Goal: Information Seeking & Learning: Learn about a topic

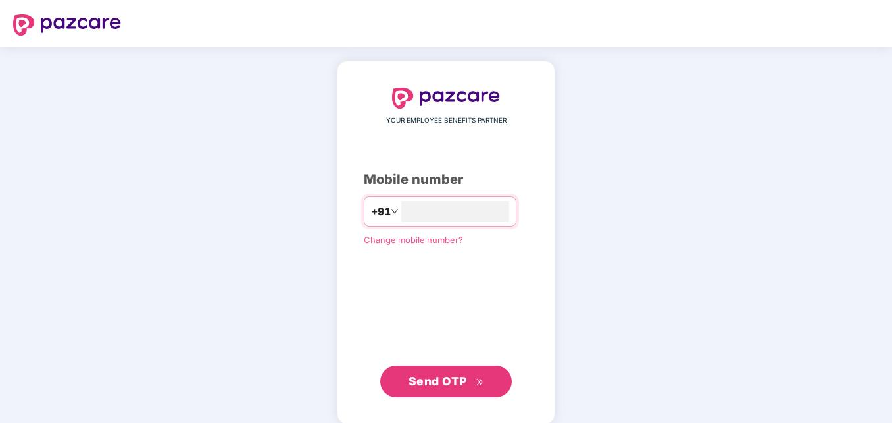
click at [442, 378] on span "Send OTP" at bounding box center [438, 381] width 59 height 14
click at [442, 378] on span "Send OTP" at bounding box center [438, 380] width 59 height 14
click at [401, 211] on input "**********" at bounding box center [455, 211] width 108 height 21
click at [461, 212] on input "**********" at bounding box center [455, 211] width 108 height 21
type input "**********"
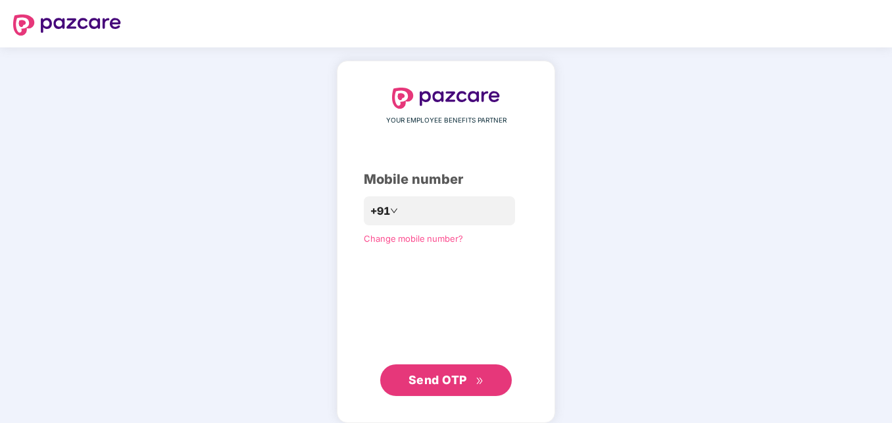
click at [438, 374] on span "Send OTP" at bounding box center [438, 380] width 59 height 14
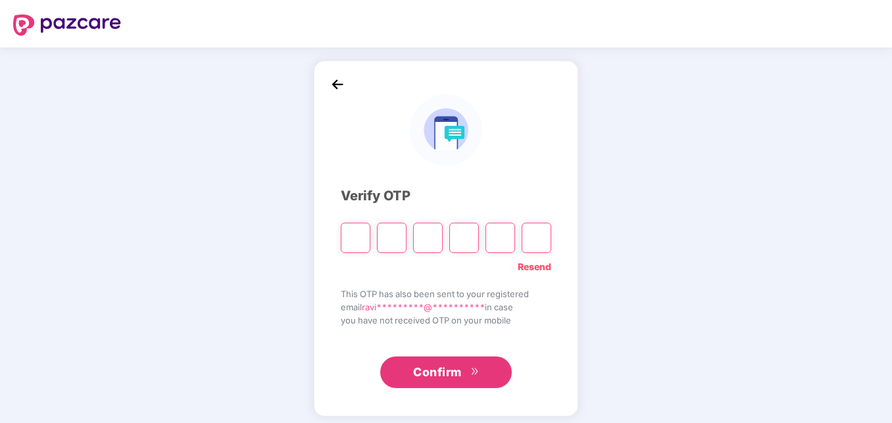
type input "*"
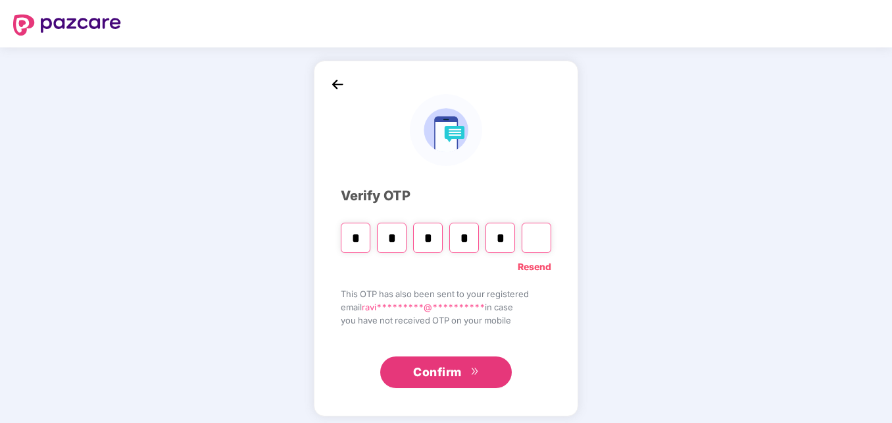
type input "*"
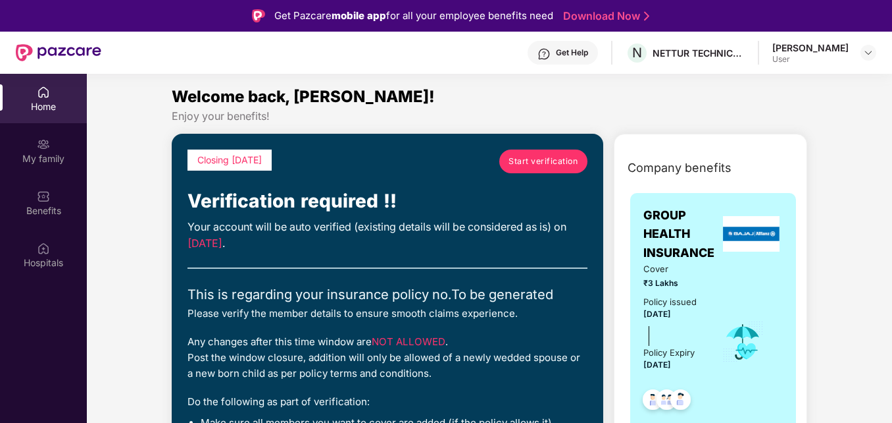
click at [438, 374] on div "Any changes after this time window are NOT ALLOWED . Post the window closure, a…" at bounding box center [388, 357] width 400 height 47
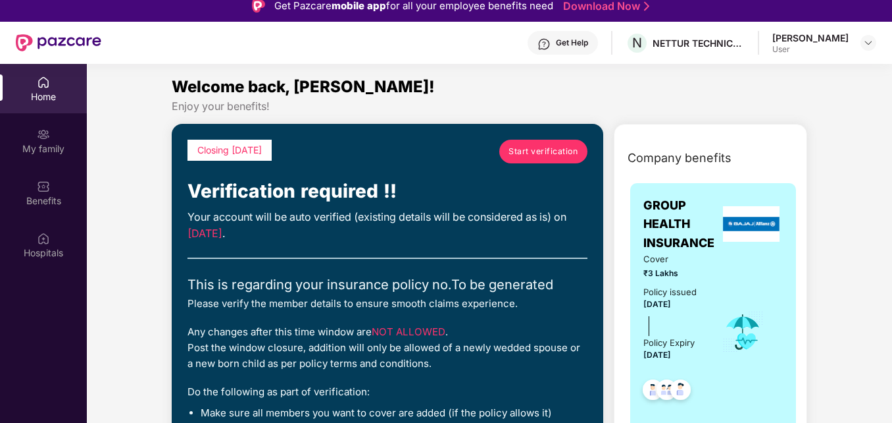
scroll to position [74, 0]
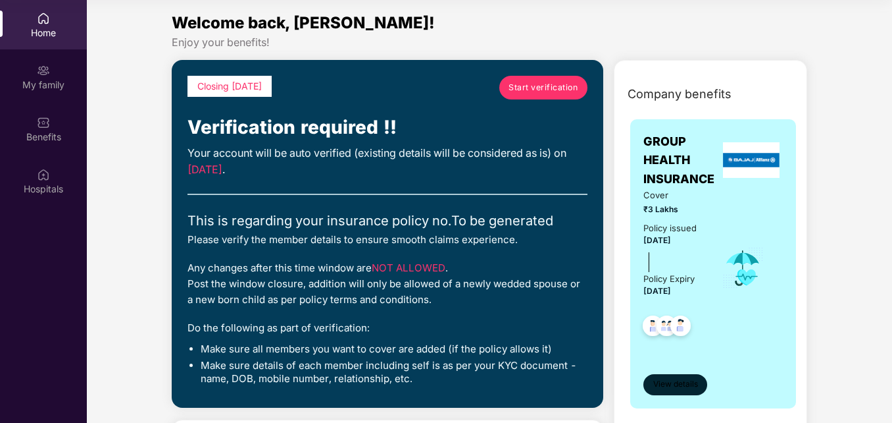
click at [659, 379] on span "View details" at bounding box center [676, 384] width 45 height 13
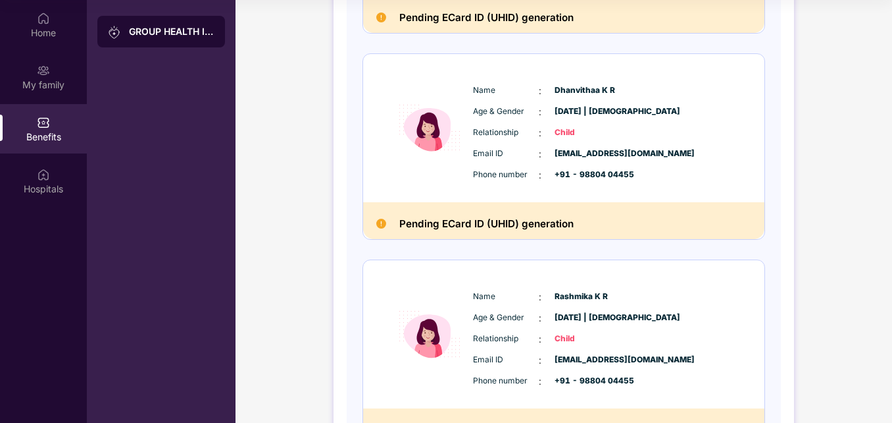
scroll to position [553, 0]
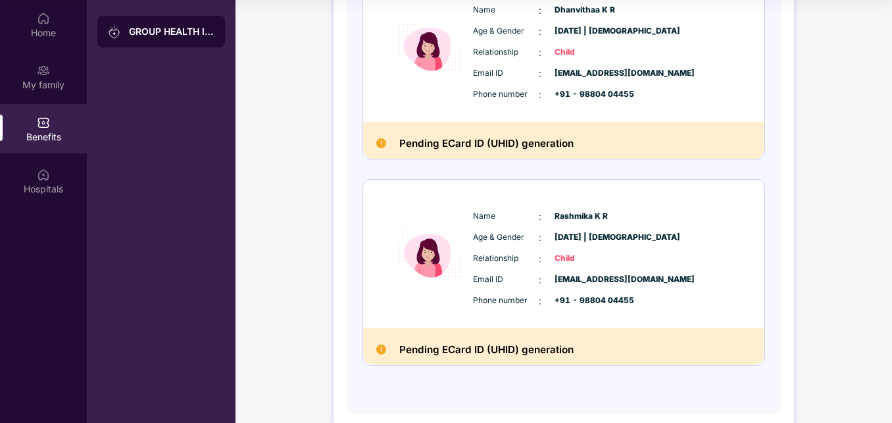
scroll to position [656, 0]
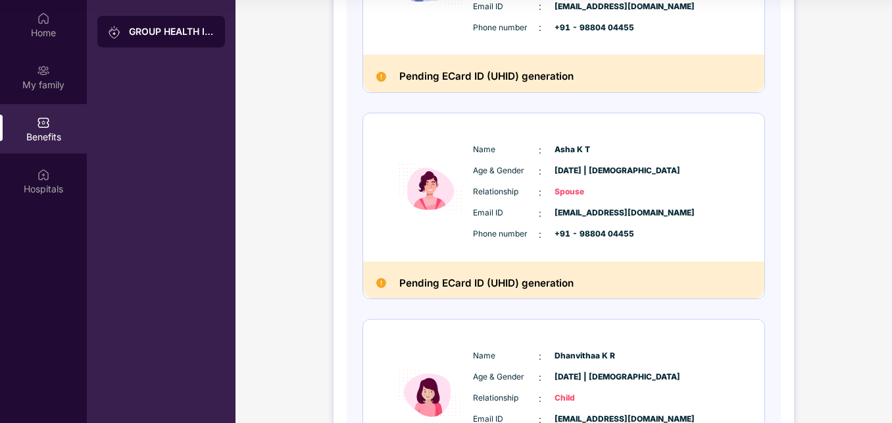
scroll to position [261, 0]
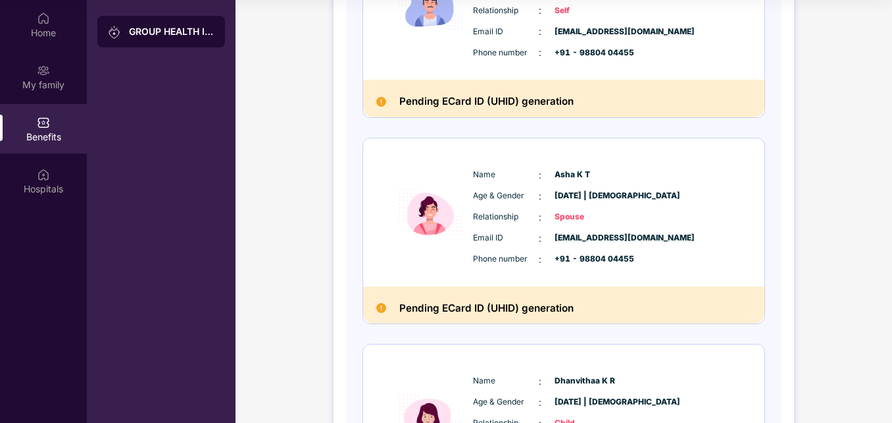
click at [890, 51] on div "GROUP HEALTH INSURANCE DETAILS INCLUSIONS EXCLUSIONS Policy No: To be generated…" at bounding box center [564, 281] width 657 height 1072
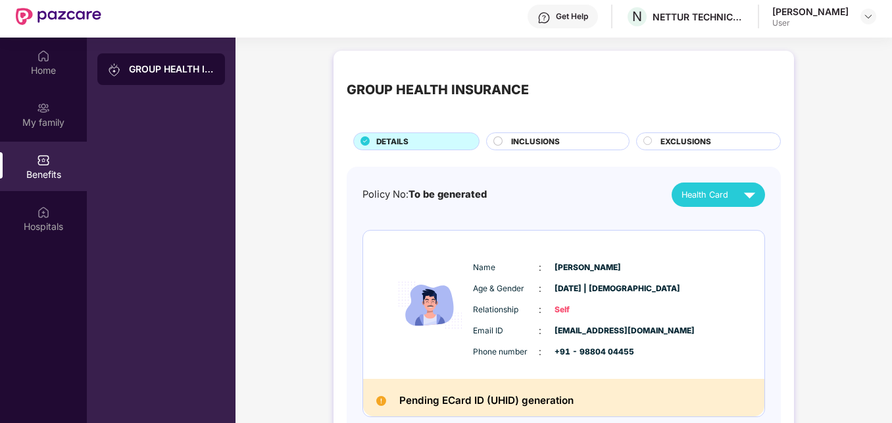
scroll to position [0, 0]
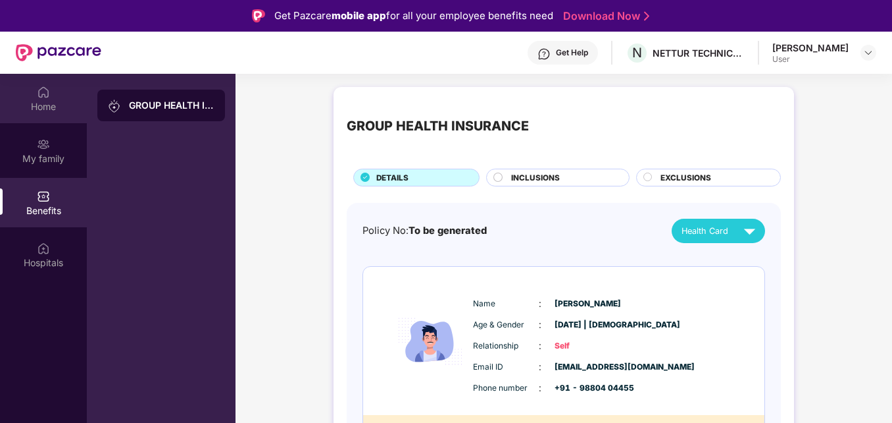
click at [44, 100] on div "Home" at bounding box center [43, 106] width 87 height 13
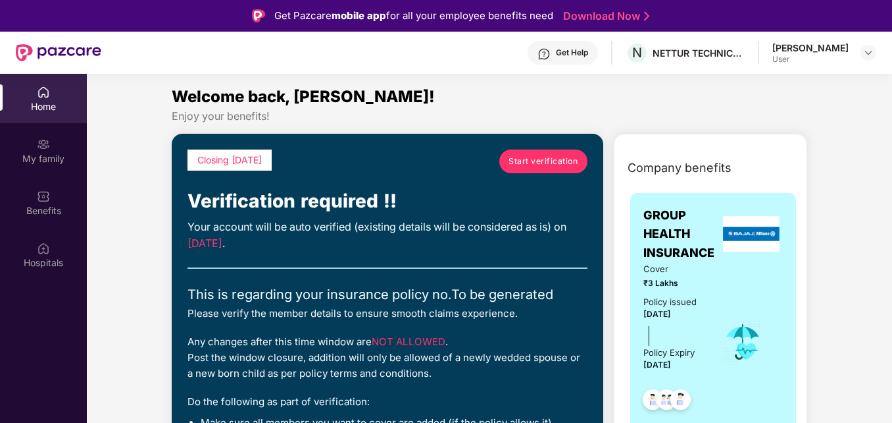
click at [49, 138] on img at bounding box center [43, 144] width 13 height 13
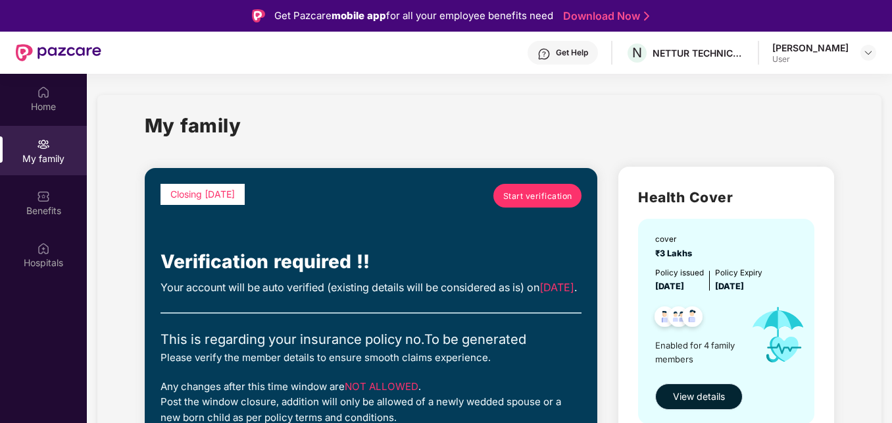
click at [686, 387] on button "View details" at bounding box center [700, 396] width 88 height 26
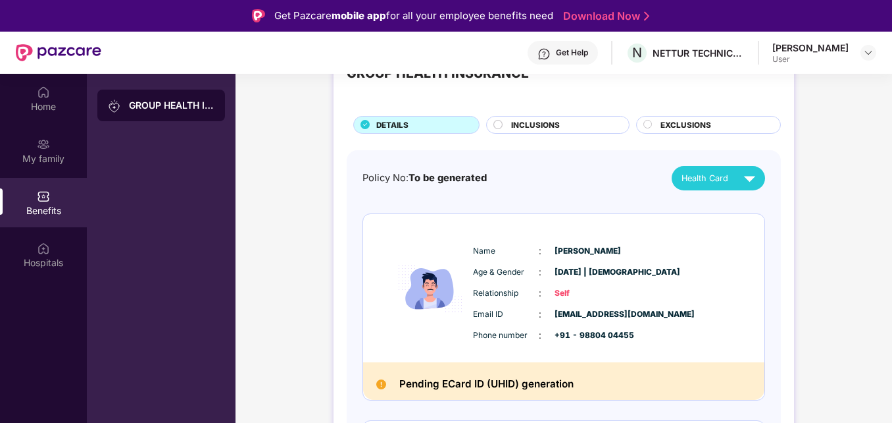
scroll to position [79, 0]
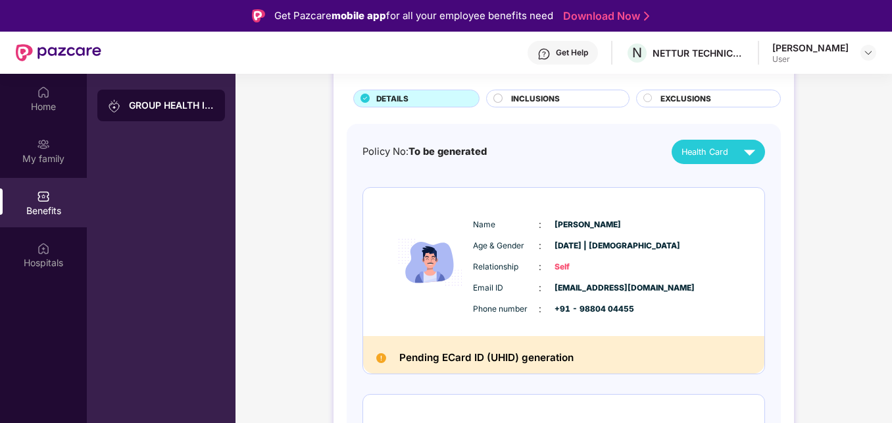
click at [525, 358] on h2 "Pending ECard ID (UHID) generation" at bounding box center [487, 357] width 174 height 17
click at [428, 261] on img at bounding box center [430, 262] width 79 height 111
click at [426, 95] on div "DETAILS" at bounding box center [421, 100] width 103 height 14
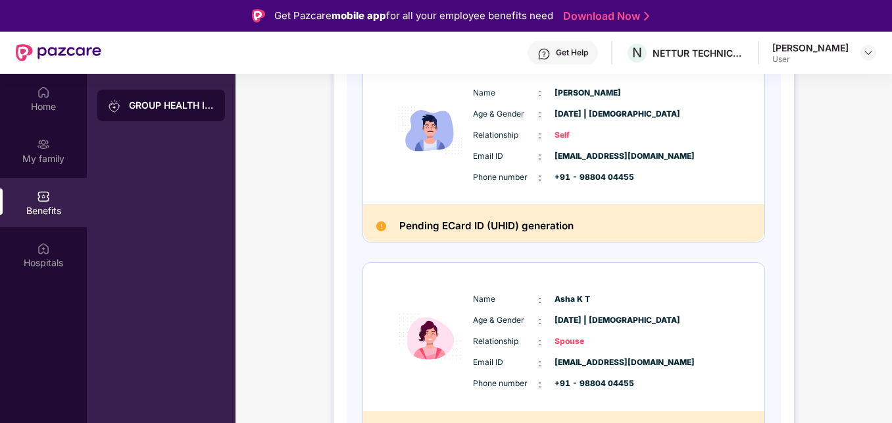
scroll to position [237, 0]
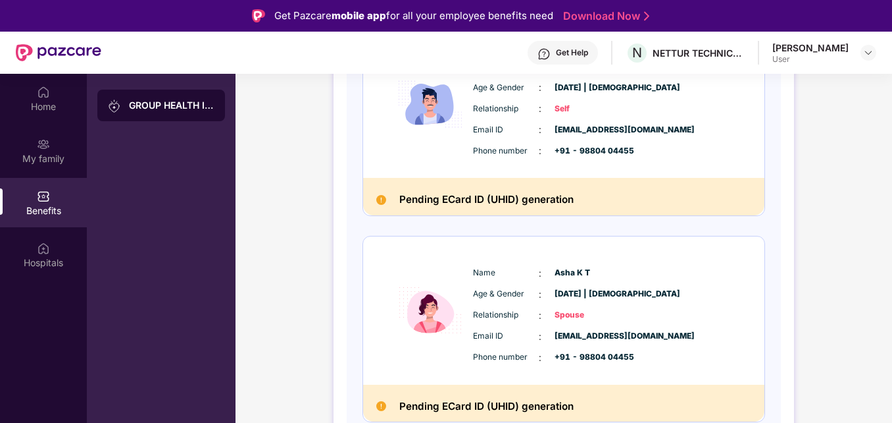
click at [883, 126] on div "GROUP HEALTH INSURANCE DETAILS INCLUSIONS EXCLUSIONS Policy No: To be generated…" at bounding box center [564, 379] width 657 height 1072
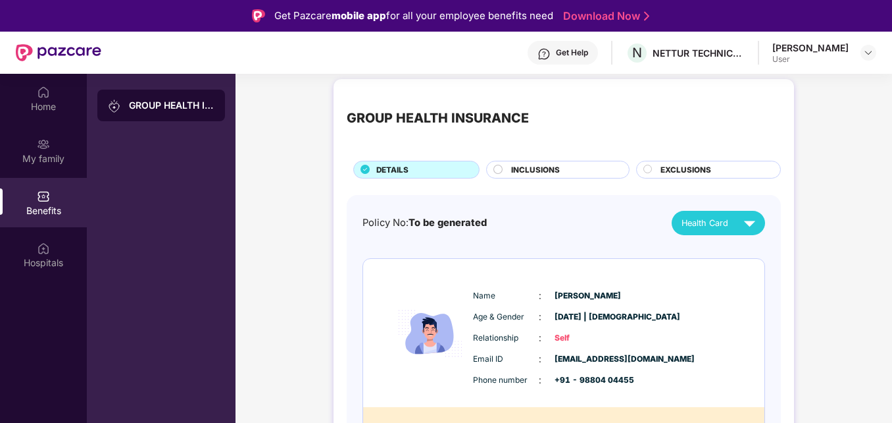
scroll to position [0, 0]
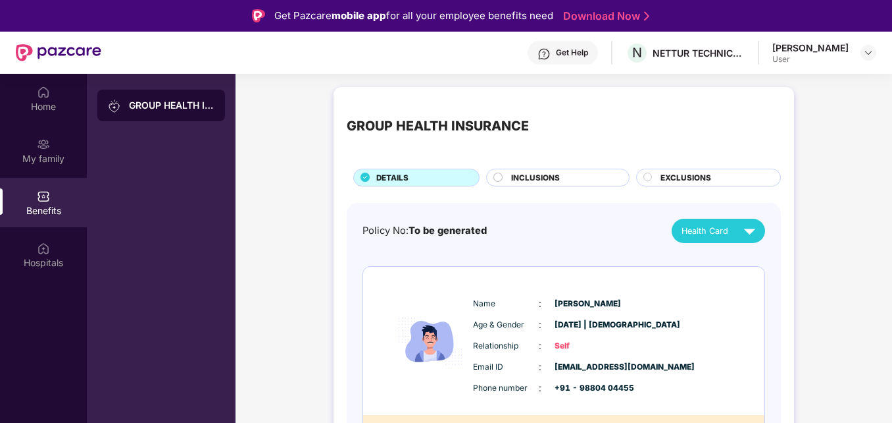
click at [873, 37] on div "Get Help N NETTUR TECHNICAL TRAINING FOUNDATION [PERSON_NAME] User" at bounding box center [488, 53] width 775 height 42
click at [871, 53] on img at bounding box center [869, 52] width 11 height 11
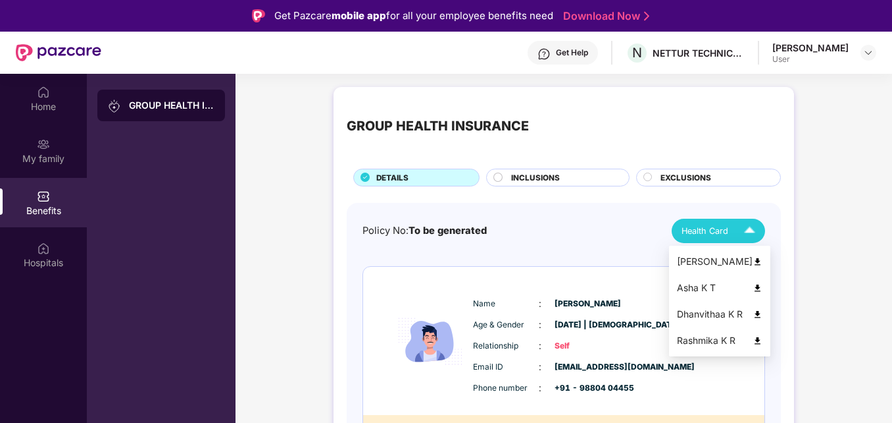
click at [721, 226] on span "Health Card" at bounding box center [705, 230] width 47 height 13
click at [713, 261] on div "[PERSON_NAME]" at bounding box center [720, 261] width 86 height 14
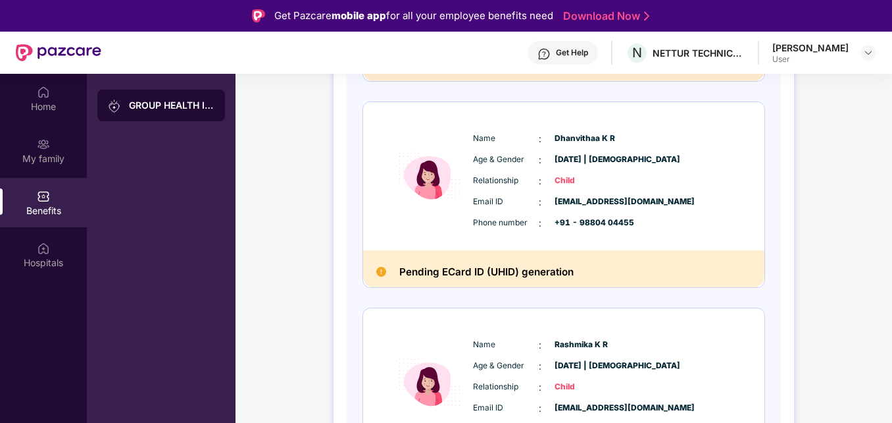
scroll to position [579, 0]
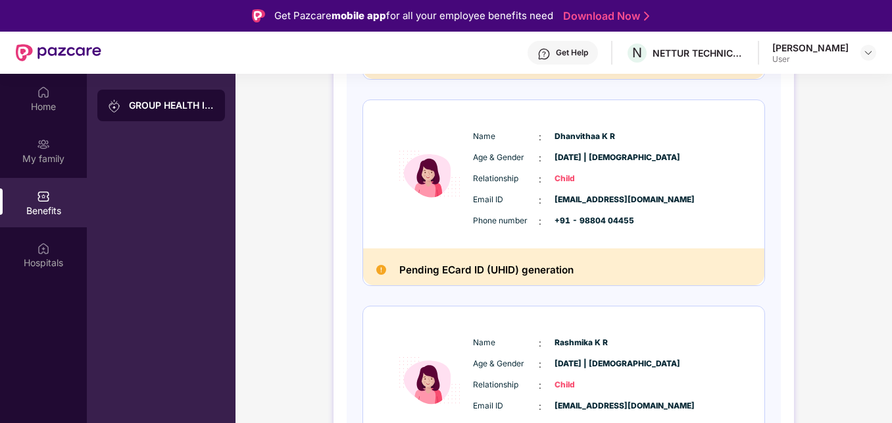
click at [889, 336] on div "GROUP HEALTH INSURANCE DETAILS INCLUSIONS EXCLUSIONS Policy No: To be generated…" at bounding box center [564, 37] width 657 height 1072
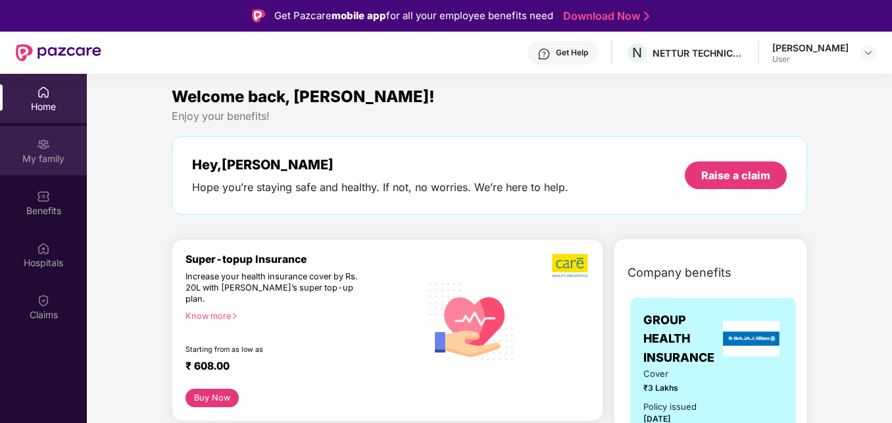
click at [47, 155] on div "My family" at bounding box center [43, 158] width 87 height 13
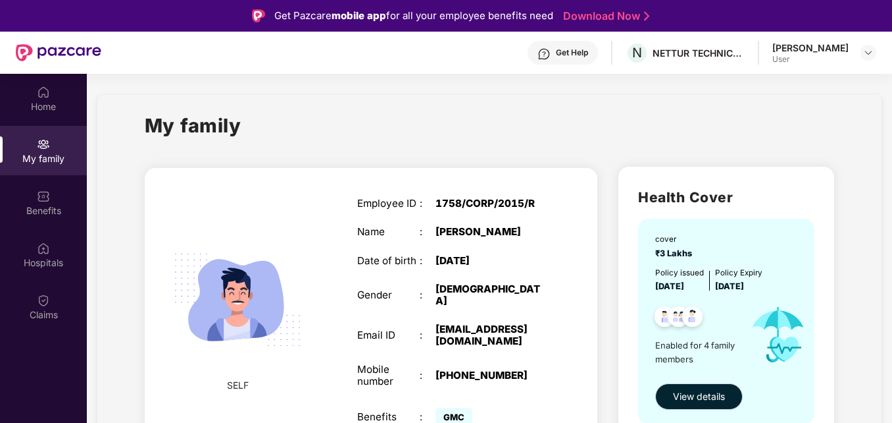
click at [717, 389] on span "View details" at bounding box center [699, 396] width 52 height 14
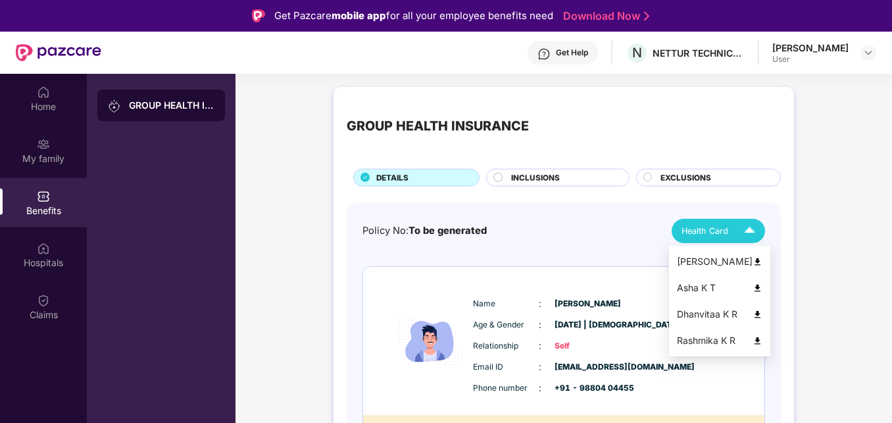
click at [747, 226] on img at bounding box center [749, 230] width 23 height 23
click at [756, 263] on img at bounding box center [758, 262] width 10 height 10
click at [806, 54] on div "User" at bounding box center [811, 59] width 76 height 11
click at [873, 51] on img at bounding box center [869, 52] width 11 height 11
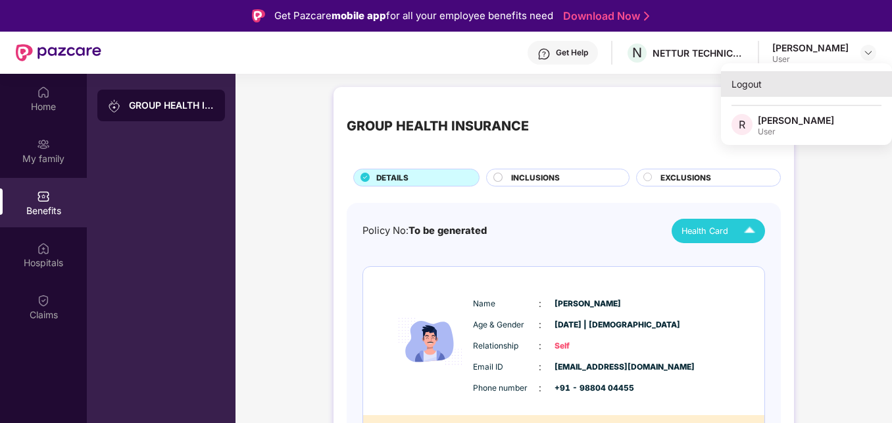
click at [840, 86] on div "Logout" at bounding box center [806, 84] width 171 height 26
